Goal: Task Accomplishment & Management: Use online tool/utility

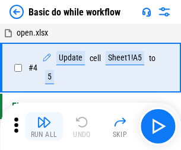
click at [44, 127] on img "button" at bounding box center [44, 122] width 14 height 14
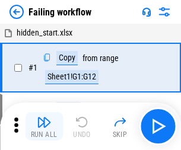
click at [44, 127] on img "button" at bounding box center [44, 122] width 14 height 14
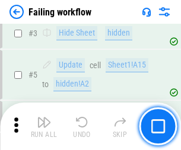
scroll to position [252, 0]
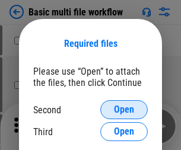
click at [124, 110] on span "Open" at bounding box center [124, 110] width 20 height 10
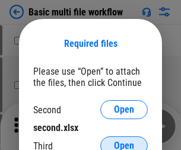
click at [124, 141] on span "Open" at bounding box center [124, 146] width 20 height 10
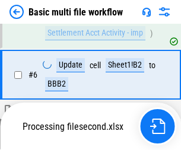
scroll to position [328, 0]
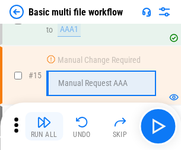
click at [44, 127] on img "button" at bounding box center [44, 122] width 14 height 14
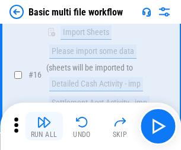
click at [44, 127] on img "button" at bounding box center [44, 122] width 14 height 14
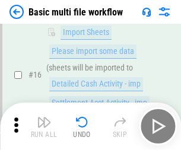
scroll to position [791, 0]
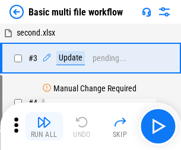
click at [44, 127] on img "button" at bounding box center [44, 122] width 14 height 14
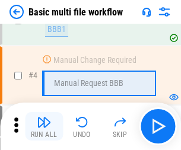
click at [44, 127] on img "button" at bounding box center [44, 122] width 14 height 14
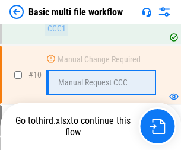
scroll to position [557, 0]
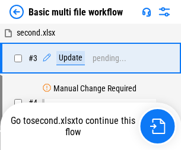
scroll to position [48, 0]
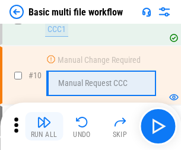
click at [44, 127] on img "button" at bounding box center [44, 122] width 14 height 14
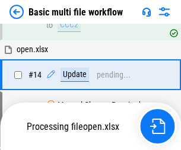
scroll to position [707, 0]
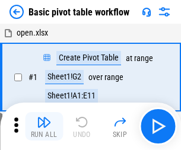
click at [44, 127] on img "button" at bounding box center [44, 122] width 14 height 14
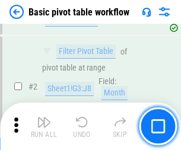
scroll to position [285, 0]
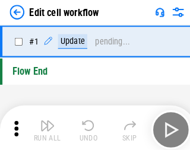
click at [44, 127] on img "button" at bounding box center [46, 122] width 14 height 14
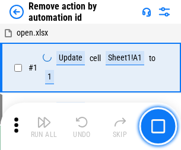
scroll to position [44, 0]
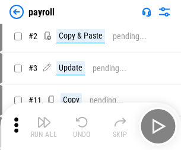
click at [44, 127] on img "button" at bounding box center [44, 122] width 14 height 14
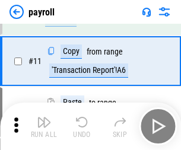
scroll to position [86, 0]
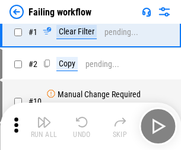
click at [44, 127] on img "button" at bounding box center [44, 122] width 14 height 14
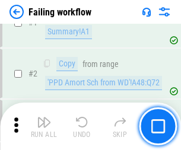
scroll to position [192, 0]
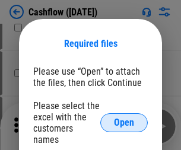
click at [124, 118] on span "Open" at bounding box center [124, 123] width 20 height 10
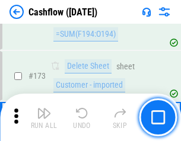
scroll to position [1259, 0]
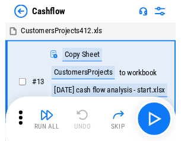
scroll to position [14, 0]
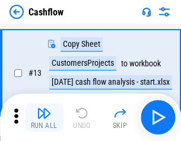
click at [44, 118] on img "button" at bounding box center [44, 113] width 14 height 14
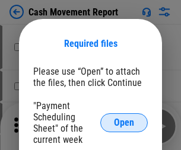
click at [124, 123] on span "Open" at bounding box center [124, 123] width 20 height 10
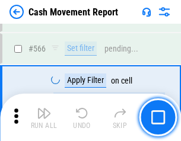
scroll to position [5449, 0]
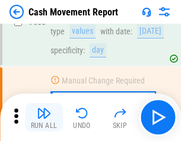
click at [44, 118] on img "button" at bounding box center [44, 113] width 14 height 14
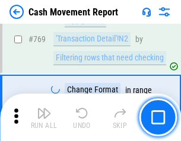
scroll to position [6607, 0]
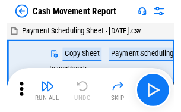
scroll to position [21, 0]
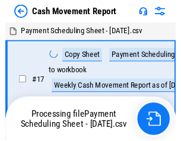
scroll to position [7, 0]
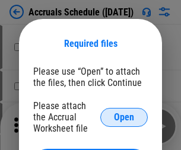
click at [124, 117] on span "Open" at bounding box center [124, 118] width 20 height 10
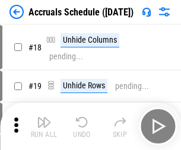
click at [44, 127] on img "button" at bounding box center [44, 122] width 14 height 14
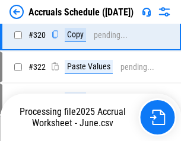
scroll to position [2212, 0]
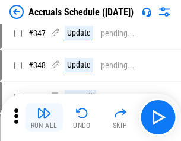
click at [44, 118] on img "button" at bounding box center [44, 113] width 14 height 14
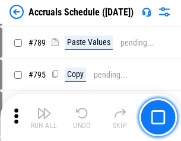
scroll to position [4994, 0]
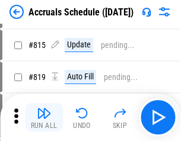
click at [44, 118] on img "button" at bounding box center [44, 113] width 14 height 14
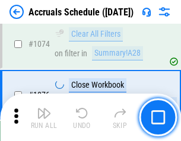
scroll to position [7121, 0]
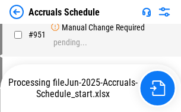
scroll to position [5702, 0]
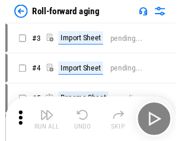
scroll to position [2, 0]
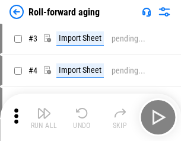
click at [44, 118] on img "button" at bounding box center [44, 113] width 14 height 14
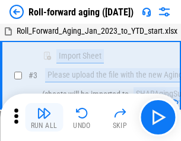
click at [44, 118] on img "button" at bounding box center [44, 113] width 14 height 14
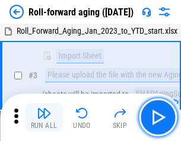
scroll to position [77, 0]
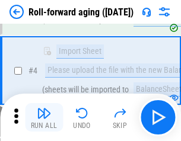
click at [44, 118] on img "button" at bounding box center [44, 113] width 14 height 14
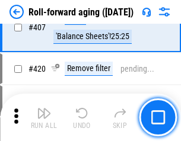
scroll to position [4123, 0]
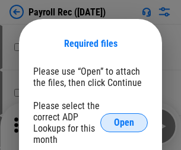
click at [124, 123] on span "Open" at bounding box center [124, 123] width 20 height 10
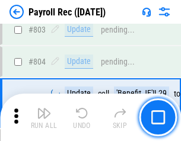
scroll to position [7554, 0]
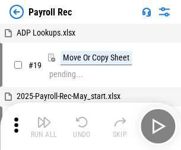
click at [44, 127] on img "button" at bounding box center [44, 122] width 14 height 14
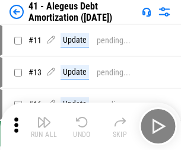
click at [44, 127] on img "button" at bounding box center [44, 122] width 14 height 14
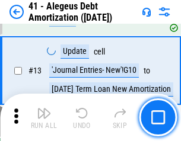
scroll to position [147, 0]
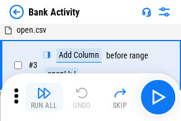
click at [44, 97] on img "button" at bounding box center [44, 93] width 14 height 14
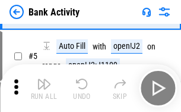
scroll to position [63, 0]
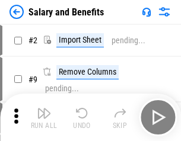
click at [44, 118] on img "button" at bounding box center [44, 113] width 14 height 14
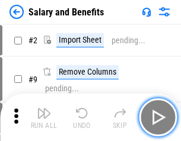
scroll to position [16, 0]
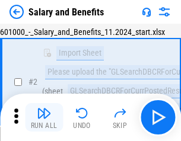
click at [44, 118] on img "button" at bounding box center [44, 113] width 14 height 14
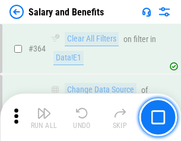
scroll to position [5599, 0]
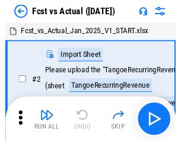
scroll to position [15, 0]
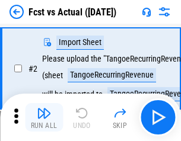
click at [44, 118] on img "button" at bounding box center [44, 113] width 14 height 14
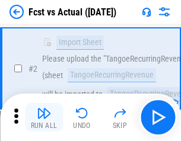
click at [44, 118] on img "button" at bounding box center [44, 113] width 14 height 14
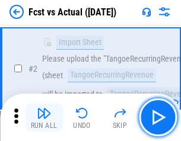
scroll to position [111, 0]
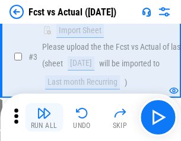
click at [44, 118] on img "button" at bounding box center [44, 113] width 14 height 14
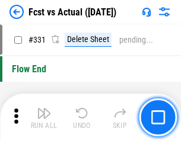
scroll to position [5691, 0]
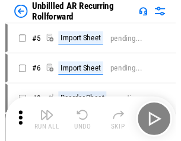
scroll to position [26, 0]
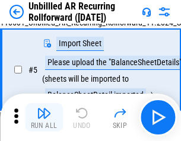
click at [44, 118] on img "button" at bounding box center [44, 113] width 14 height 14
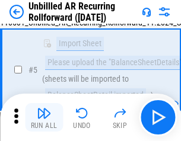
click at [44, 118] on img "button" at bounding box center [44, 113] width 14 height 14
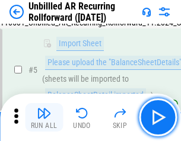
scroll to position [112, 0]
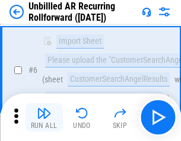
click at [44, 118] on img "button" at bounding box center [44, 113] width 14 height 14
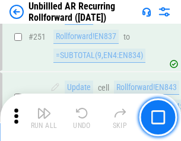
scroll to position [4038, 0]
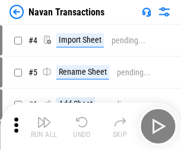
click at [44, 118] on img "button" at bounding box center [44, 122] width 14 height 14
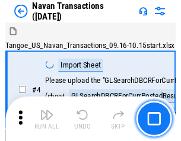
scroll to position [19, 0]
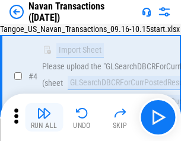
click at [44, 118] on img "button" at bounding box center [44, 113] width 14 height 14
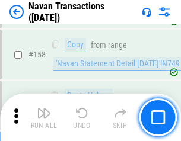
scroll to position [3855, 0]
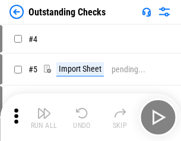
click at [44, 118] on img "button" at bounding box center [44, 113] width 14 height 14
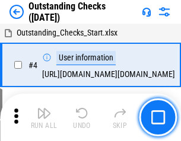
scroll to position [50, 0]
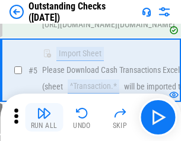
click at [44, 118] on img "button" at bounding box center [44, 113] width 14 height 14
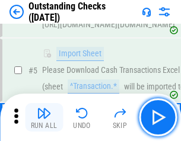
scroll to position [124, 0]
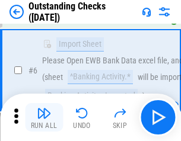
click at [44, 118] on img "button" at bounding box center [44, 113] width 14 height 14
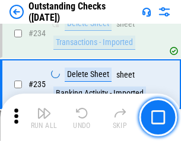
scroll to position [3610, 0]
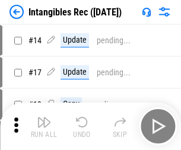
click at [44, 127] on img "button" at bounding box center [44, 122] width 14 height 14
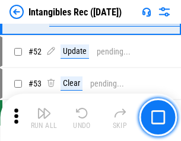
scroll to position [463, 0]
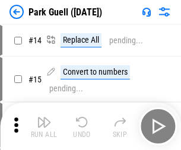
click at [44, 118] on img "button" at bounding box center [44, 122] width 14 height 14
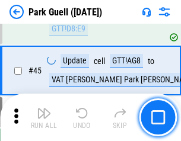
scroll to position [1487, 0]
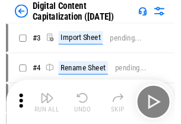
scroll to position [34, 0]
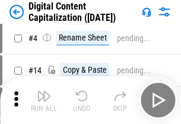
click at [44, 100] on img "button" at bounding box center [44, 96] width 14 height 14
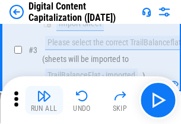
click at [44, 100] on img "button" at bounding box center [44, 96] width 14 height 14
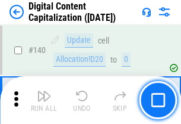
scroll to position [1261, 0]
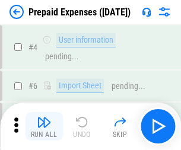
click at [44, 118] on img "button" at bounding box center [44, 122] width 14 height 14
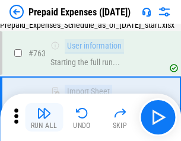
click at [44, 118] on img "button" at bounding box center [44, 113] width 14 height 14
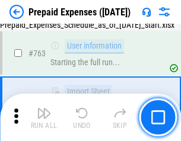
scroll to position [3365, 0]
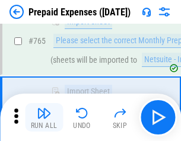
click at [44, 118] on img "button" at bounding box center [44, 113] width 14 height 14
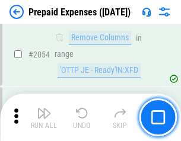
scroll to position [12428, 0]
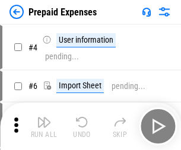
click at [44, 127] on img "button" at bounding box center [44, 122] width 14 height 14
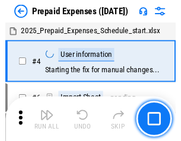
scroll to position [52, 0]
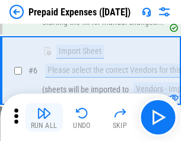
click at [44, 118] on img "button" at bounding box center [44, 113] width 14 height 14
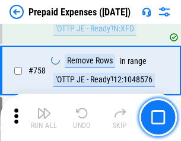
scroll to position [4236, 0]
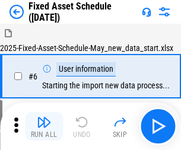
click at [44, 127] on img "button" at bounding box center [44, 122] width 14 height 14
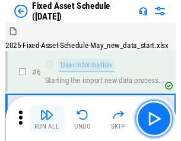
scroll to position [64, 0]
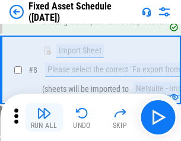
click at [44, 118] on img "button" at bounding box center [44, 113] width 14 height 14
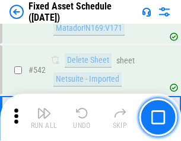
scroll to position [4239, 0]
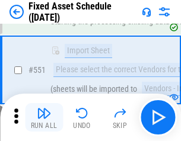
click at [44, 118] on img "button" at bounding box center [44, 113] width 14 height 14
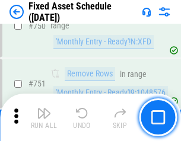
scroll to position [5796, 0]
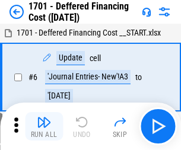
click at [44, 127] on img "button" at bounding box center [44, 122] width 14 height 14
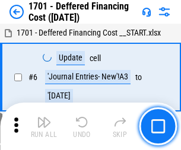
scroll to position [143, 0]
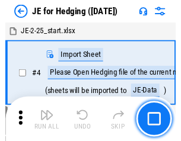
scroll to position [2, 0]
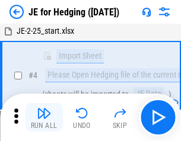
click at [44, 118] on img "button" at bounding box center [44, 113] width 14 height 14
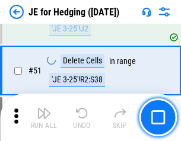
scroll to position [770, 0]
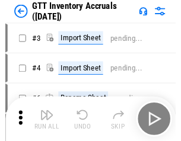
scroll to position [2, 0]
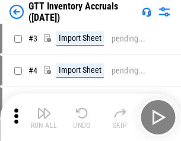
click at [44, 118] on img "button" at bounding box center [44, 113] width 14 height 14
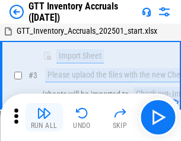
click at [44, 118] on img "button" at bounding box center [44, 113] width 14 height 14
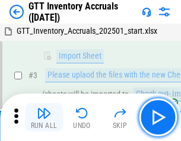
scroll to position [77, 0]
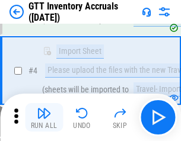
click at [44, 118] on img "button" at bounding box center [44, 113] width 14 height 14
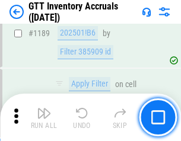
scroll to position [9709, 0]
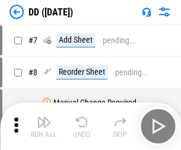
click at [44, 127] on img "button" at bounding box center [44, 122] width 14 height 14
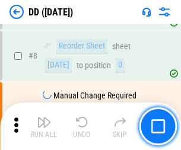
scroll to position [115, 0]
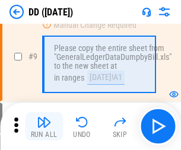
click at [44, 127] on img "button" at bounding box center [44, 122] width 14 height 14
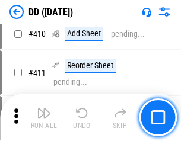
scroll to position [5320, 0]
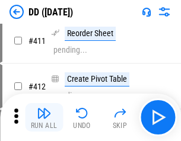
click at [44, 118] on img "button" at bounding box center [44, 113] width 14 height 14
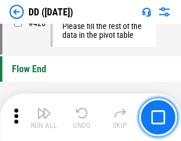
scroll to position [5691, 0]
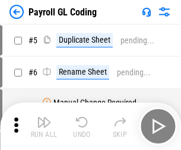
click at [44, 127] on img "button" at bounding box center [44, 122] width 14 height 14
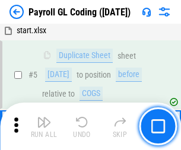
scroll to position [143, 0]
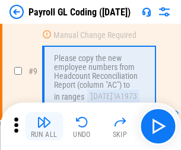
click at [44, 127] on img "button" at bounding box center [44, 122] width 14 height 14
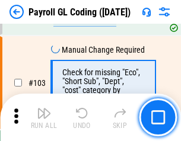
scroll to position [2789, 0]
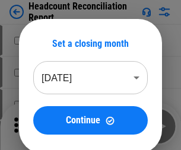
click at [44, 127] on img "button" at bounding box center [44, 122] width 14 height 14
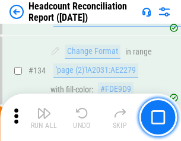
scroll to position [1429, 0]
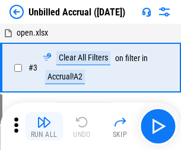
click at [44, 127] on img "button" at bounding box center [44, 122] width 14 height 14
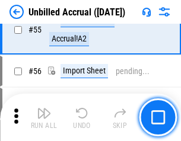
scroll to position [1241, 0]
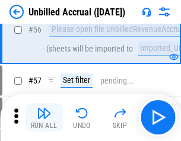
click at [44, 118] on img "button" at bounding box center [44, 113] width 14 height 14
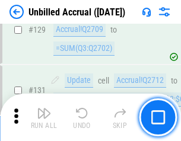
scroll to position [3541, 0]
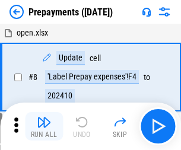
click at [44, 127] on img "button" at bounding box center [44, 122] width 14 height 14
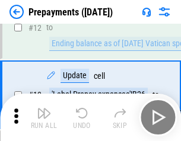
scroll to position [74, 0]
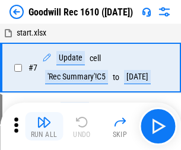
click at [44, 127] on img "button" at bounding box center [44, 122] width 14 height 14
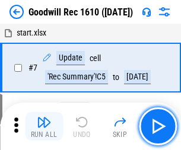
scroll to position [203, 0]
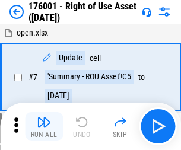
click at [44, 127] on img "button" at bounding box center [44, 122] width 14 height 14
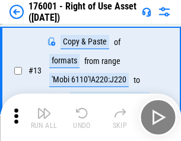
scroll to position [77, 0]
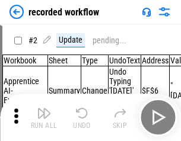
click at [44, 118] on img "button" at bounding box center [44, 113] width 14 height 14
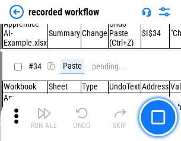
scroll to position [3716, 0]
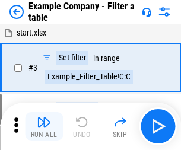
click at [44, 127] on img "button" at bounding box center [44, 122] width 14 height 14
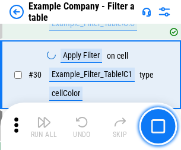
scroll to position [1088, 0]
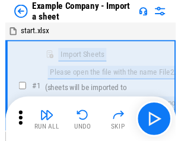
scroll to position [18, 0]
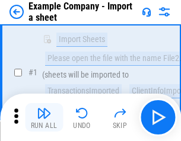
click at [44, 118] on img "button" at bounding box center [44, 113] width 14 height 14
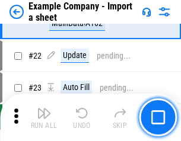
scroll to position [263, 0]
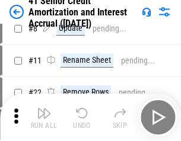
click at [44, 118] on img "button" at bounding box center [44, 113] width 14 height 14
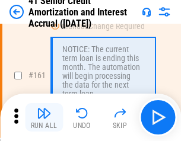
click at [44, 118] on img "button" at bounding box center [44, 113] width 14 height 14
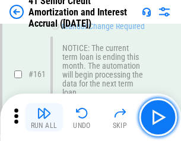
scroll to position [1272, 0]
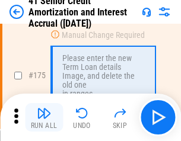
click at [44, 118] on img "button" at bounding box center [44, 113] width 14 height 14
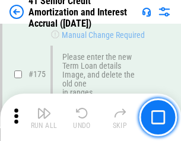
scroll to position [1392, 0]
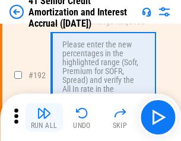
click at [44, 118] on img "button" at bounding box center [44, 113] width 14 height 14
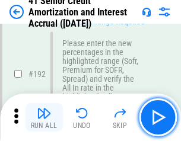
scroll to position [1517, 0]
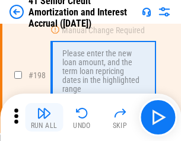
click at [44, 118] on img "button" at bounding box center [44, 113] width 14 height 14
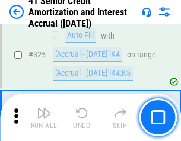
scroll to position [3037, 0]
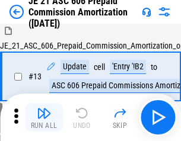
click at [44, 118] on img "button" at bounding box center [44, 113] width 14 height 14
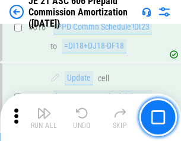
scroll to position [2220, 0]
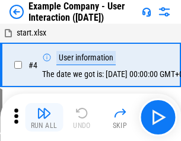
click at [44, 118] on img "button" at bounding box center [44, 113] width 14 height 14
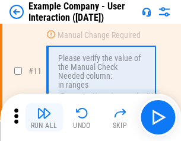
click at [44, 118] on img "button" at bounding box center [44, 113] width 14 height 14
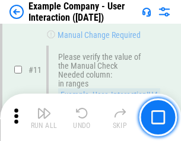
scroll to position [257, 0]
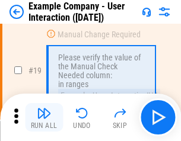
click at [44, 118] on img "button" at bounding box center [44, 113] width 14 height 14
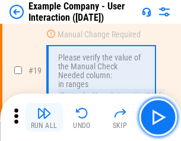
click at [44, 118] on img "button" at bounding box center [44, 113] width 14 height 14
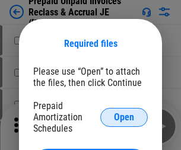
click at [124, 117] on span "Open" at bounding box center [124, 118] width 20 height 10
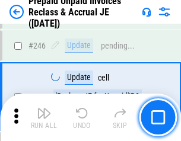
scroll to position [1605, 0]
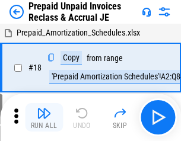
click at [44, 118] on img "button" at bounding box center [44, 113] width 14 height 14
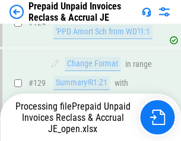
scroll to position [1034, 0]
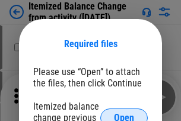
click at [124, 113] on span "Open" at bounding box center [124, 118] width 20 height 10
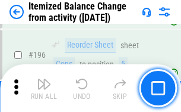
scroll to position [2288, 0]
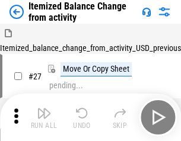
scroll to position [18, 0]
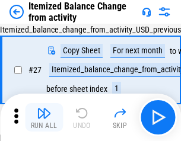
click at [44, 118] on img "button" at bounding box center [44, 113] width 14 height 14
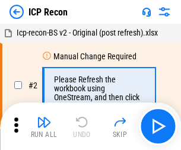
scroll to position [5, 0]
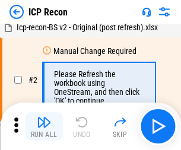
click at [44, 127] on img "button" at bounding box center [44, 122] width 14 height 14
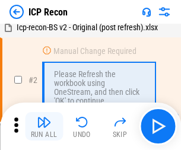
click at [44, 127] on img "button" at bounding box center [44, 122] width 14 height 14
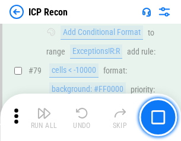
scroll to position [1165, 0]
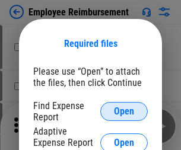
click at [124, 112] on span "Open" at bounding box center [124, 112] width 20 height 10
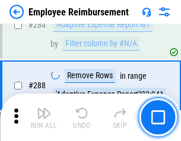
scroll to position [3232, 0]
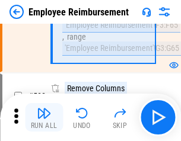
click at [44, 118] on img "button" at bounding box center [44, 113] width 14 height 14
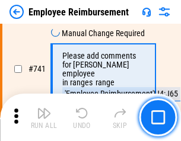
scroll to position [8341, 0]
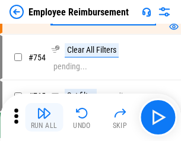
click at [44, 118] on img "button" at bounding box center [44, 113] width 14 height 14
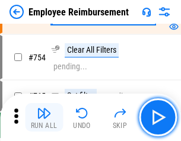
click at [44, 118] on img "button" at bounding box center [44, 113] width 14 height 14
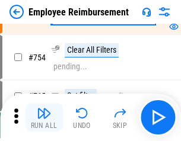
click at [44, 118] on img "button" at bounding box center [44, 113] width 14 height 14
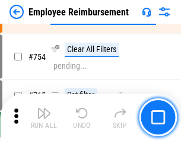
click at [44, 118] on img "button" at bounding box center [44, 113] width 14 height 14
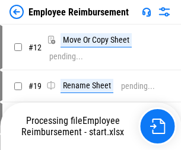
scroll to position [40, 0]
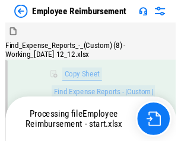
scroll to position [242, 0]
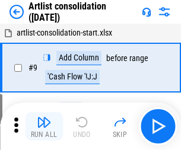
click at [44, 127] on img "button" at bounding box center [44, 122] width 14 height 14
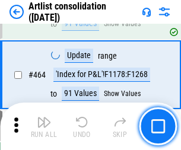
scroll to position [5206, 0]
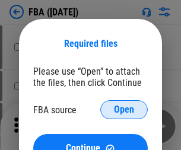
click at [124, 110] on span "Open" at bounding box center [124, 110] width 20 height 10
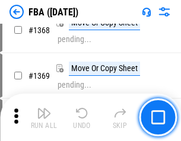
scroll to position [12769, 0]
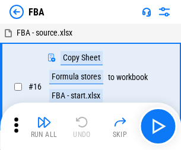
scroll to position [12, 0]
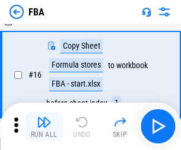
click at [44, 127] on img "button" at bounding box center [44, 122] width 14 height 14
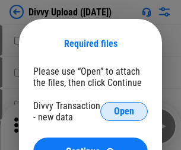
click at [124, 112] on span "Open" at bounding box center [124, 112] width 20 height 10
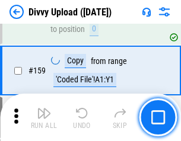
scroll to position [1231, 0]
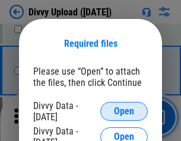
click at [124, 112] on span "Open" at bounding box center [124, 112] width 20 height 10
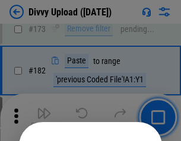
scroll to position [1335, 0]
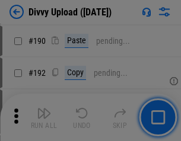
scroll to position [1501, 0]
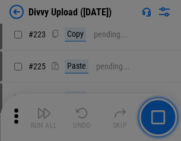
scroll to position [2373, 0]
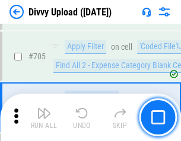
scroll to position [8133, 0]
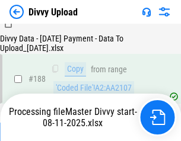
scroll to position [1399, 0]
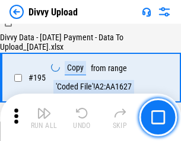
scroll to position [1662, 0]
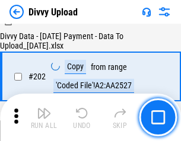
scroll to position [1924, 0]
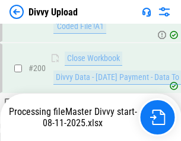
scroll to position [1924, 0]
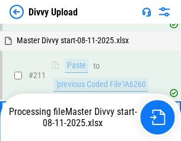
scroll to position [2247, 0]
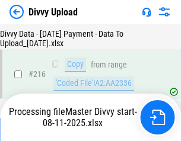
scroll to position [2448, 0]
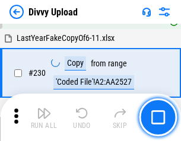
scroll to position [2951, 0]
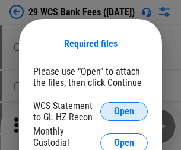
click at [124, 112] on span "Open" at bounding box center [124, 112] width 20 height 10
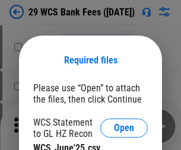
scroll to position [17, 0]
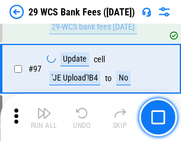
scroll to position [1159, 0]
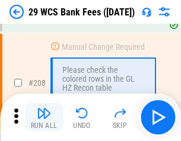
click at [44, 118] on img "button" at bounding box center [44, 113] width 14 height 14
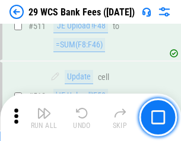
scroll to position [5982, 0]
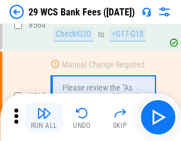
click at [44, 118] on img "button" at bounding box center [44, 113] width 14 height 14
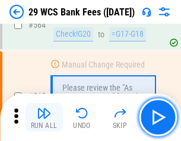
scroll to position [6430, 0]
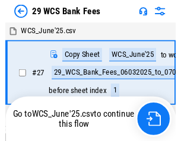
scroll to position [2, 0]
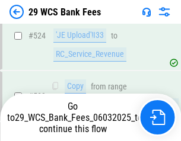
scroll to position [6348, 0]
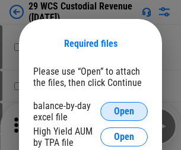
click at [124, 112] on span "Open" at bounding box center [124, 112] width 20 height 10
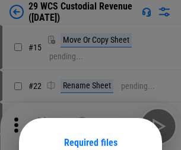
scroll to position [99, 0]
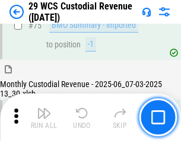
scroll to position [1242, 0]
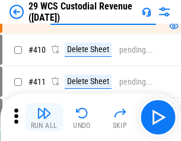
click at [44, 118] on img "button" at bounding box center [44, 113] width 14 height 14
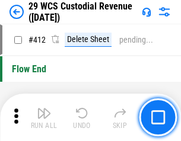
scroll to position [5678, 0]
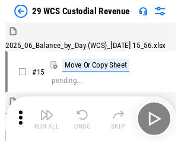
scroll to position [29, 0]
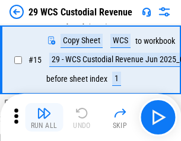
click at [44, 118] on img "button" at bounding box center [44, 113] width 14 height 14
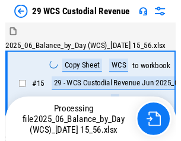
scroll to position [29, 0]
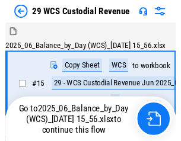
scroll to position [22, 0]
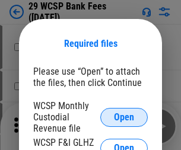
click at [124, 117] on span "Open" at bounding box center [124, 118] width 20 height 10
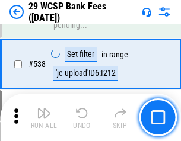
scroll to position [4568, 0]
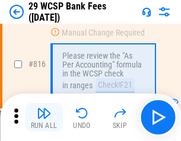
click at [44, 118] on img "button" at bounding box center [44, 113] width 14 height 14
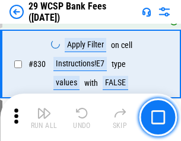
scroll to position [7544, 0]
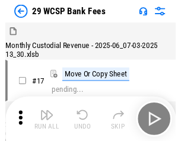
scroll to position [29, 0]
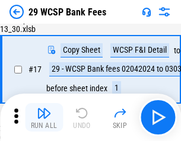
click at [44, 118] on img "button" at bounding box center [44, 113] width 14 height 14
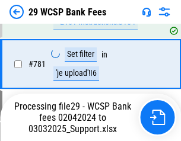
scroll to position [7028, 0]
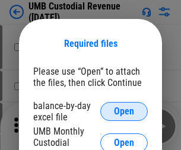
click at [124, 112] on span "Open" at bounding box center [124, 112] width 20 height 10
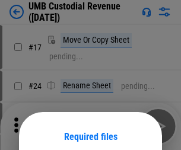
scroll to position [93, 0]
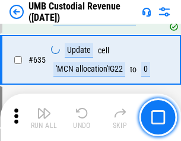
scroll to position [6222, 0]
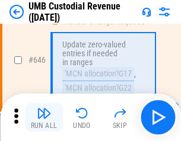
click at [44, 118] on img "button" at bounding box center [44, 113] width 14 height 14
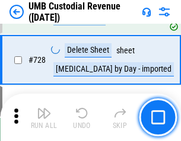
scroll to position [7334, 0]
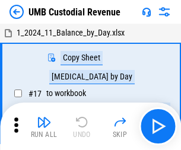
scroll to position [9, 0]
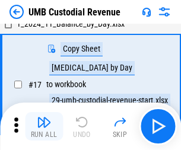
click at [44, 127] on img "button" at bounding box center [44, 122] width 14 height 14
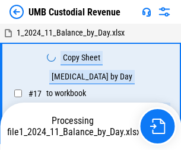
scroll to position [9, 0]
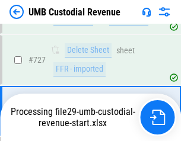
scroll to position [7256, 0]
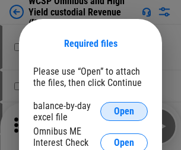
click at [124, 112] on span "Open" at bounding box center [124, 112] width 20 height 10
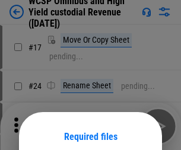
scroll to position [93, 0]
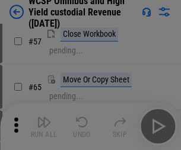
scroll to position [518, 0]
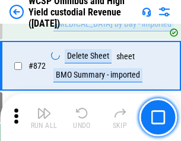
scroll to position [10063, 0]
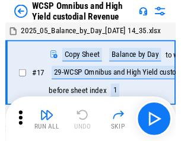
scroll to position [7, 0]
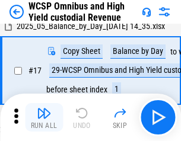
click at [44, 118] on img "button" at bounding box center [44, 113] width 14 height 14
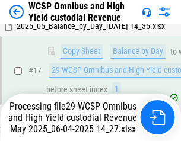
scroll to position [247, 0]
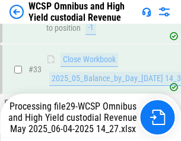
scroll to position [589, 0]
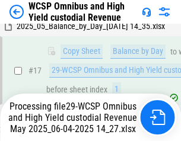
scroll to position [247, 0]
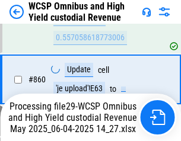
scroll to position [10035, 0]
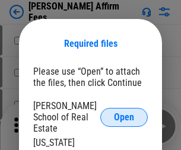
click at [124, 113] on span "Open" at bounding box center [124, 118] width 20 height 10
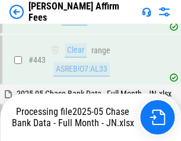
scroll to position [3062, 0]
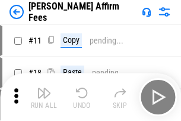
click at [44, 88] on img "button" at bounding box center [44, 93] width 14 height 14
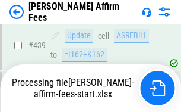
scroll to position [3118, 0]
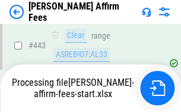
scroll to position [3118, 0]
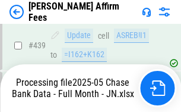
scroll to position [3118, 0]
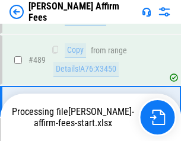
scroll to position [3103, 0]
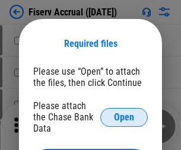
click at [124, 113] on span "Open" at bounding box center [124, 118] width 20 height 10
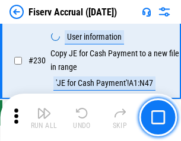
scroll to position [3767, 0]
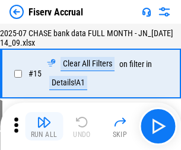
click at [44, 127] on img "button" at bounding box center [44, 122] width 14 height 14
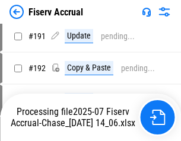
scroll to position [3126, 0]
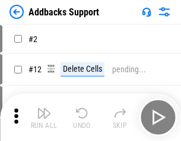
click at [44, 118] on img "button" at bounding box center [44, 113] width 14 height 14
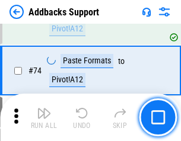
scroll to position [866, 0]
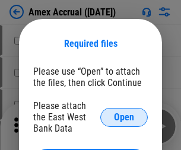
click at [124, 117] on span "Open" at bounding box center [124, 118] width 20 height 10
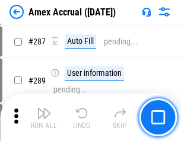
scroll to position [3255, 0]
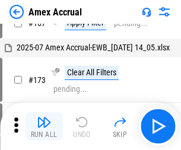
click at [44, 127] on img "button" at bounding box center [44, 122] width 14 height 14
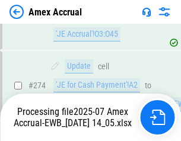
scroll to position [3543, 0]
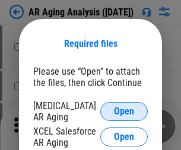
click at [124, 110] on span "Open" at bounding box center [124, 112] width 20 height 10
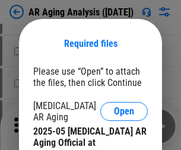
scroll to position [358, 0]
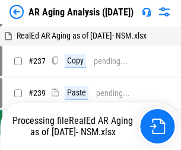
scroll to position [12, 0]
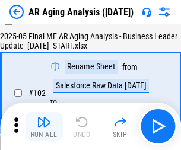
click at [44, 127] on img "button" at bounding box center [44, 122] width 14 height 14
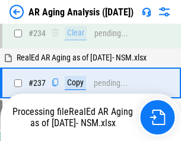
scroll to position [1843, 0]
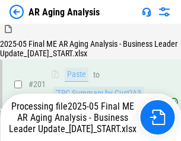
scroll to position [1829, 0]
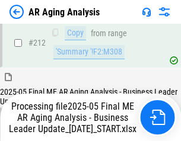
scroll to position [1829, 0]
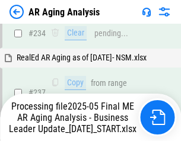
scroll to position [1879, 0]
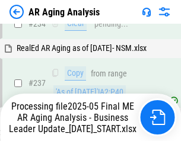
scroll to position [1879, 0]
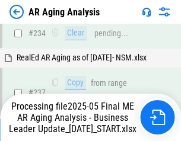
scroll to position [1829, 0]
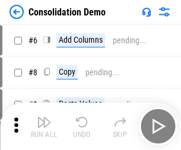
click at [44, 127] on img "button" at bounding box center [44, 122] width 14 height 14
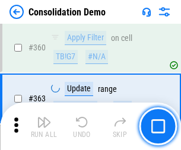
scroll to position [3985, 0]
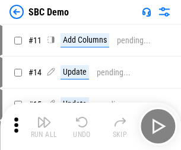
click at [44, 127] on img "button" at bounding box center [44, 122] width 14 height 14
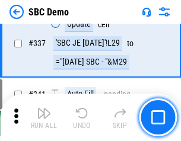
scroll to position [3128, 0]
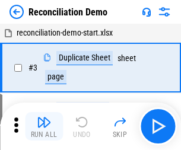
click at [44, 127] on img "button" at bounding box center [44, 122] width 14 height 14
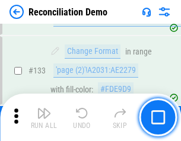
scroll to position [1412, 0]
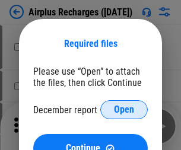
click at [124, 110] on span "Open" at bounding box center [124, 110] width 20 height 10
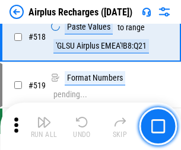
scroll to position [5116, 0]
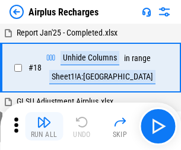
click at [44, 127] on img "button" at bounding box center [44, 122] width 14 height 14
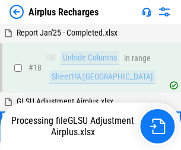
scroll to position [52, 0]
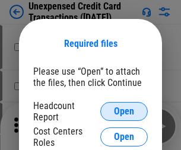
click at [124, 112] on span "Open" at bounding box center [124, 112] width 20 height 10
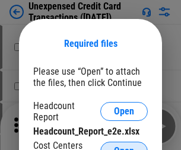
click at [124, 147] on span "Open" at bounding box center [124, 152] width 20 height 10
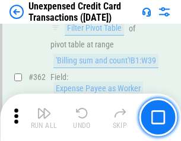
scroll to position [3058, 0]
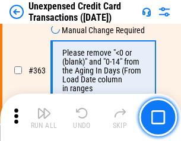
click at [44, 118] on img "button" at bounding box center [44, 113] width 14 height 14
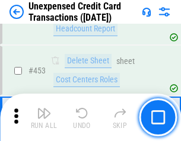
scroll to position [4055, 0]
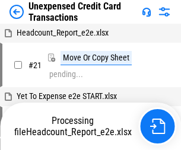
scroll to position [18, 0]
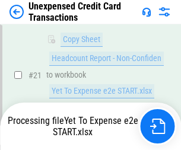
scroll to position [193, 0]
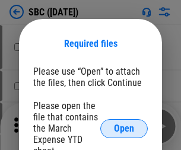
click at [124, 128] on span "Open" at bounding box center [124, 129] width 20 height 10
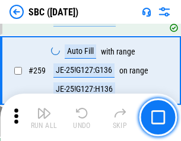
scroll to position [2323, 0]
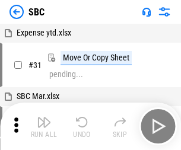
scroll to position [12, 0]
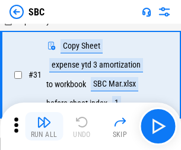
click at [44, 127] on img "button" at bounding box center [44, 122] width 14 height 14
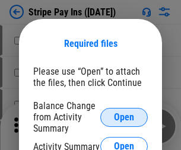
click at [124, 117] on span "Open" at bounding box center [124, 118] width 20 height 10
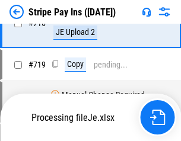
scroll to position [6164, 0]
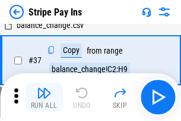
click at [44, 97] on img "button" at bounding box center [44, 93] width 14 height 14
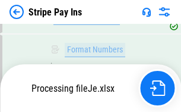
scroll to position [6138, 0]
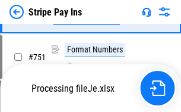
scroll to position [6138, 0]
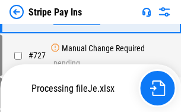
scroll to position [6138, 0]
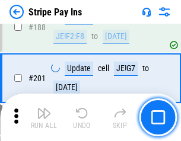
scroll to position [1693, 0]
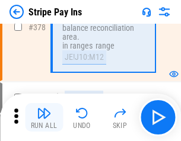
click at [44, 118] on img "button" at bounding box center [44, 113] width 14 height 14
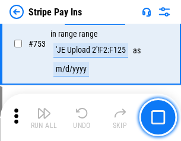
scroll to position [6123, 0]
